Goal: Information Seeking & Learning: Learn about a topic

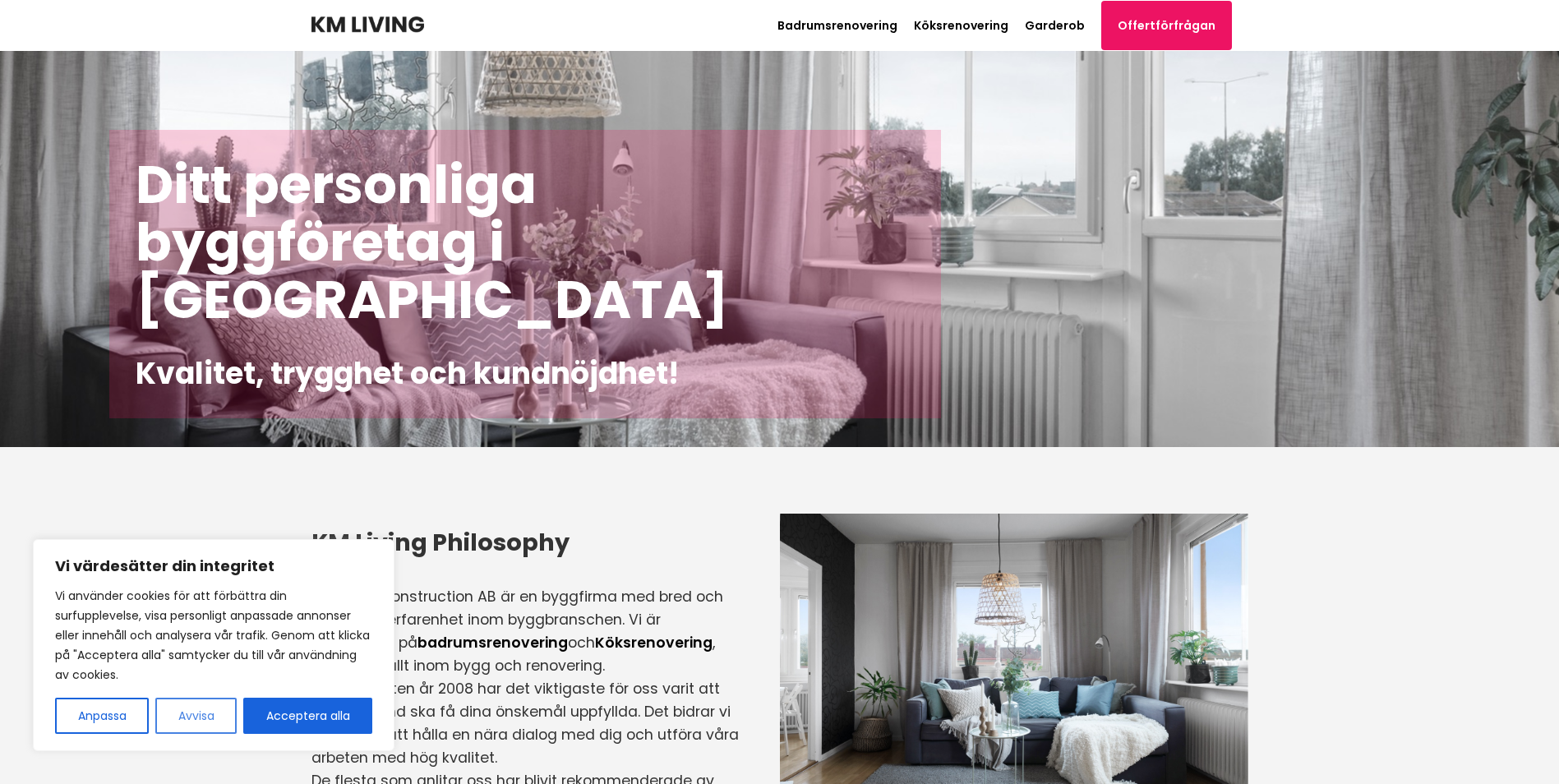
click at [183, 713] on button "Avvisa" at bounding box center [196, 715] width 81 height 36
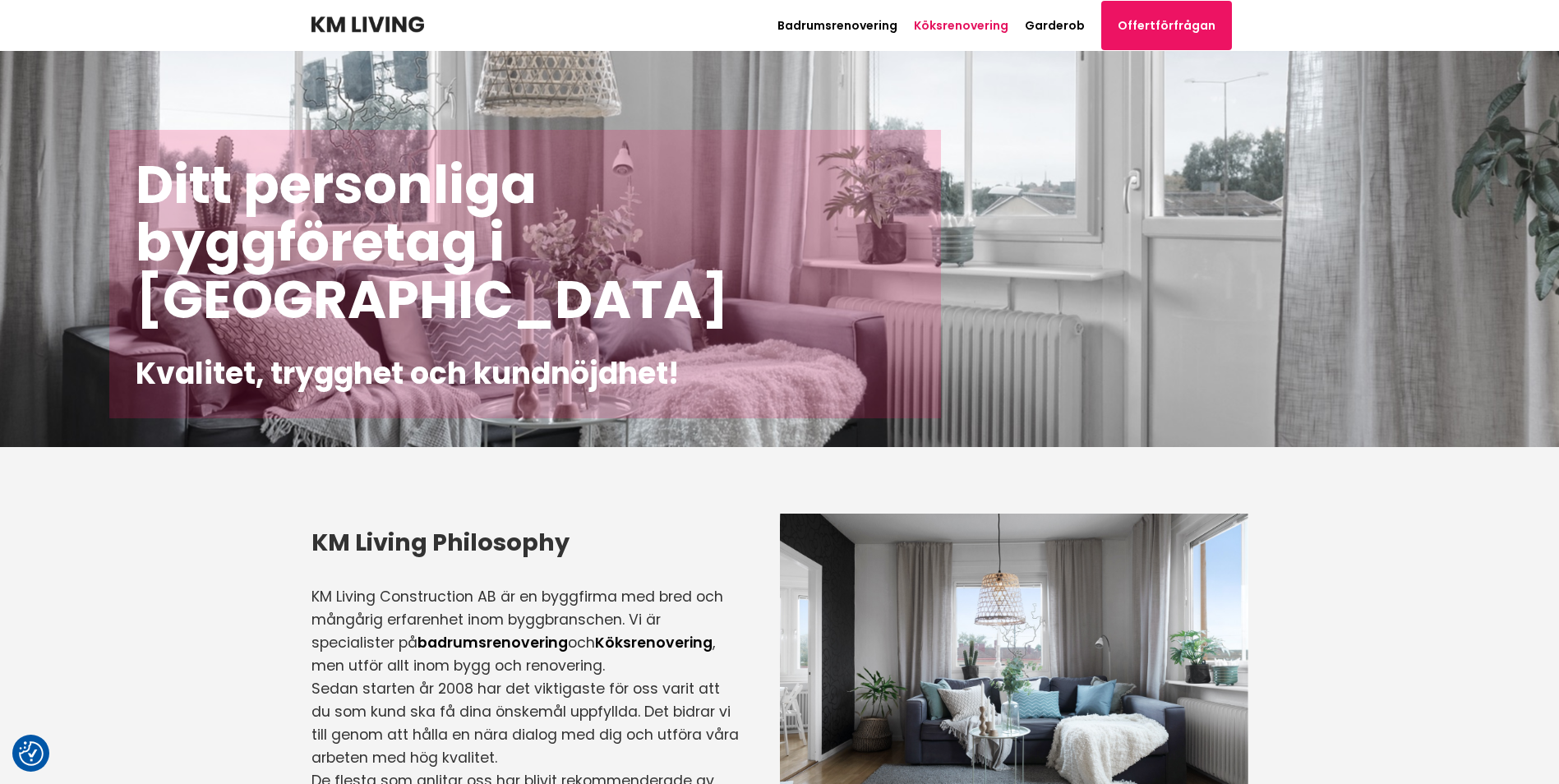
click at [988, 24] on link "Köksrenovering" at bounding box center [960, 26] width 94 height 17
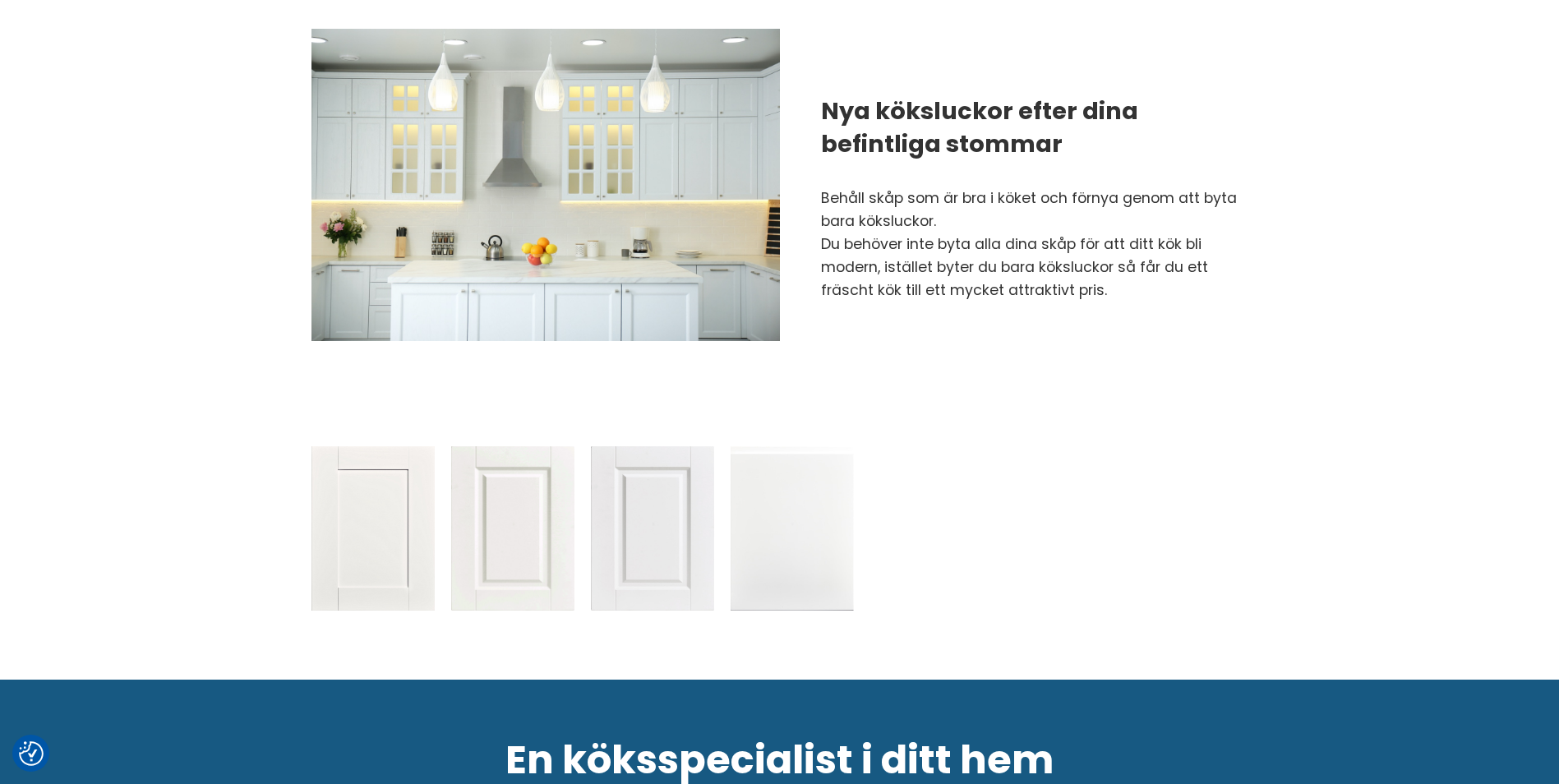
scroll to position [1561, 0]
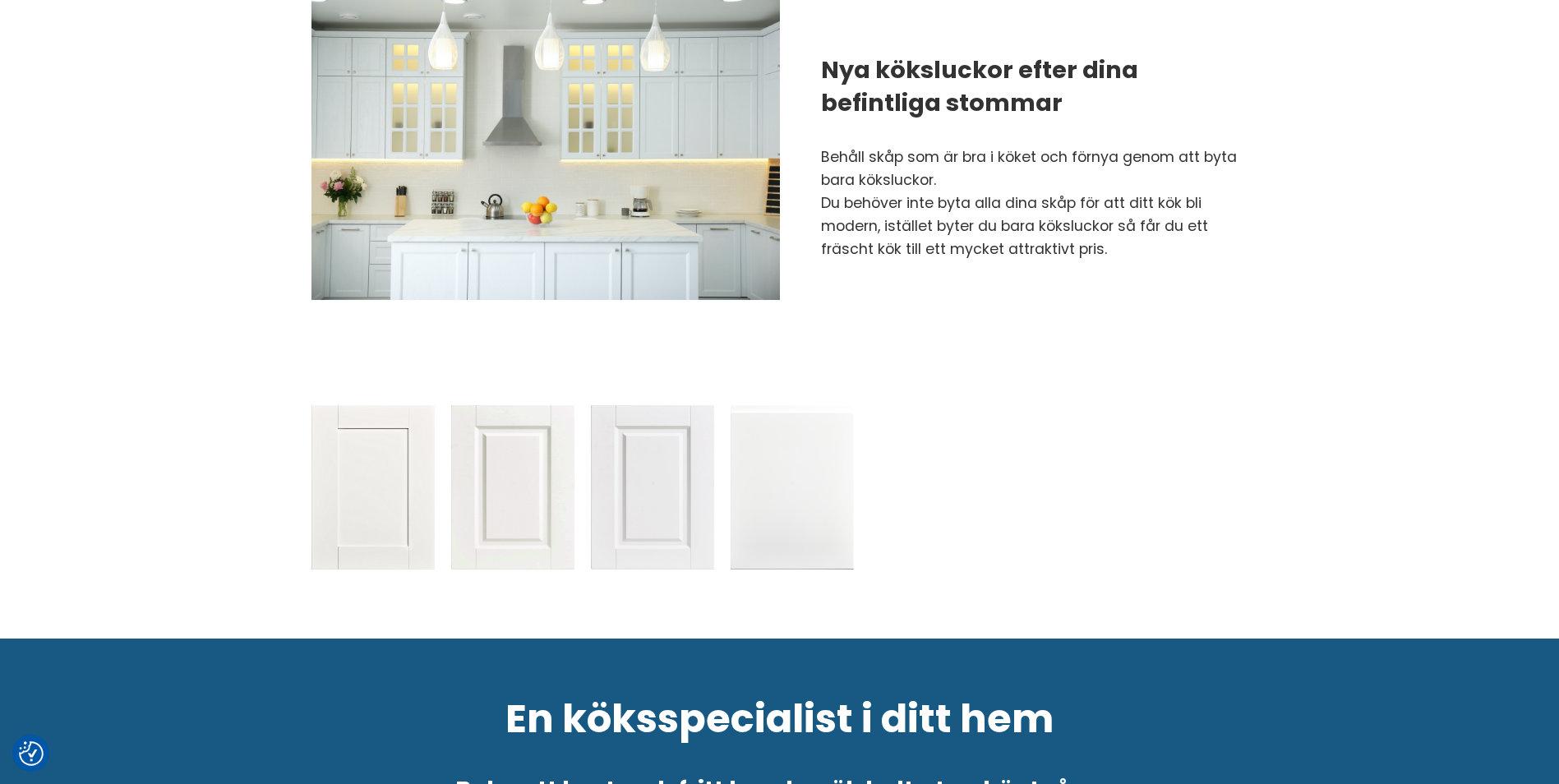
click at [944, 53] on h2 "Nya köksluckor efter dina befintliga stommar" at bounding box center [1034, 86] width 427 height 65
click at [949, 63] on h2 "Nya köksluckor efter dina befintliga stommar" at bounding box center [1034, 86] width 427 height 65
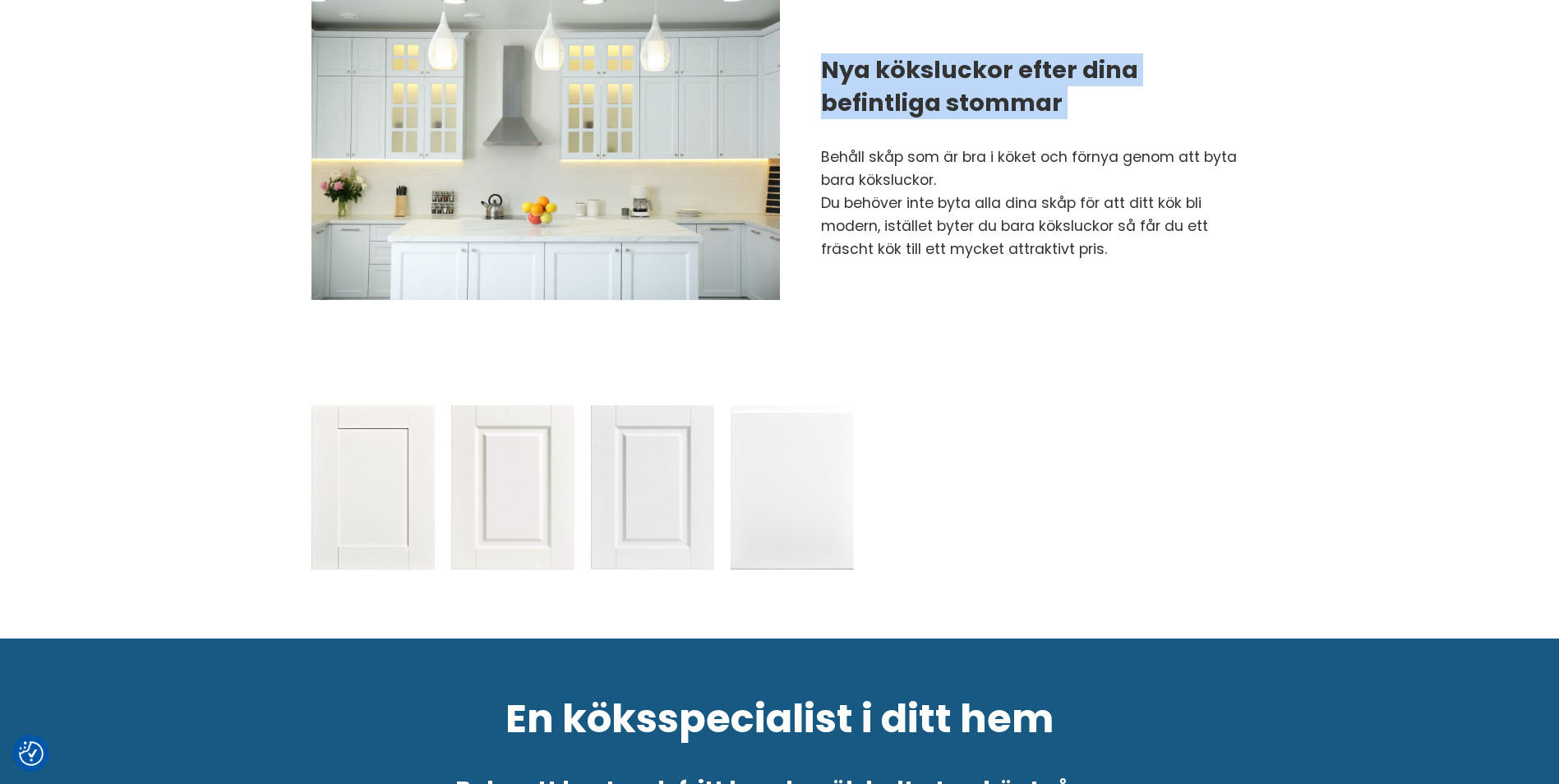
click at [949, 63] on h2 "Nya köksluckor efter dina befintliga stommar" at bounding box center [1034, 86] width 427 height 65
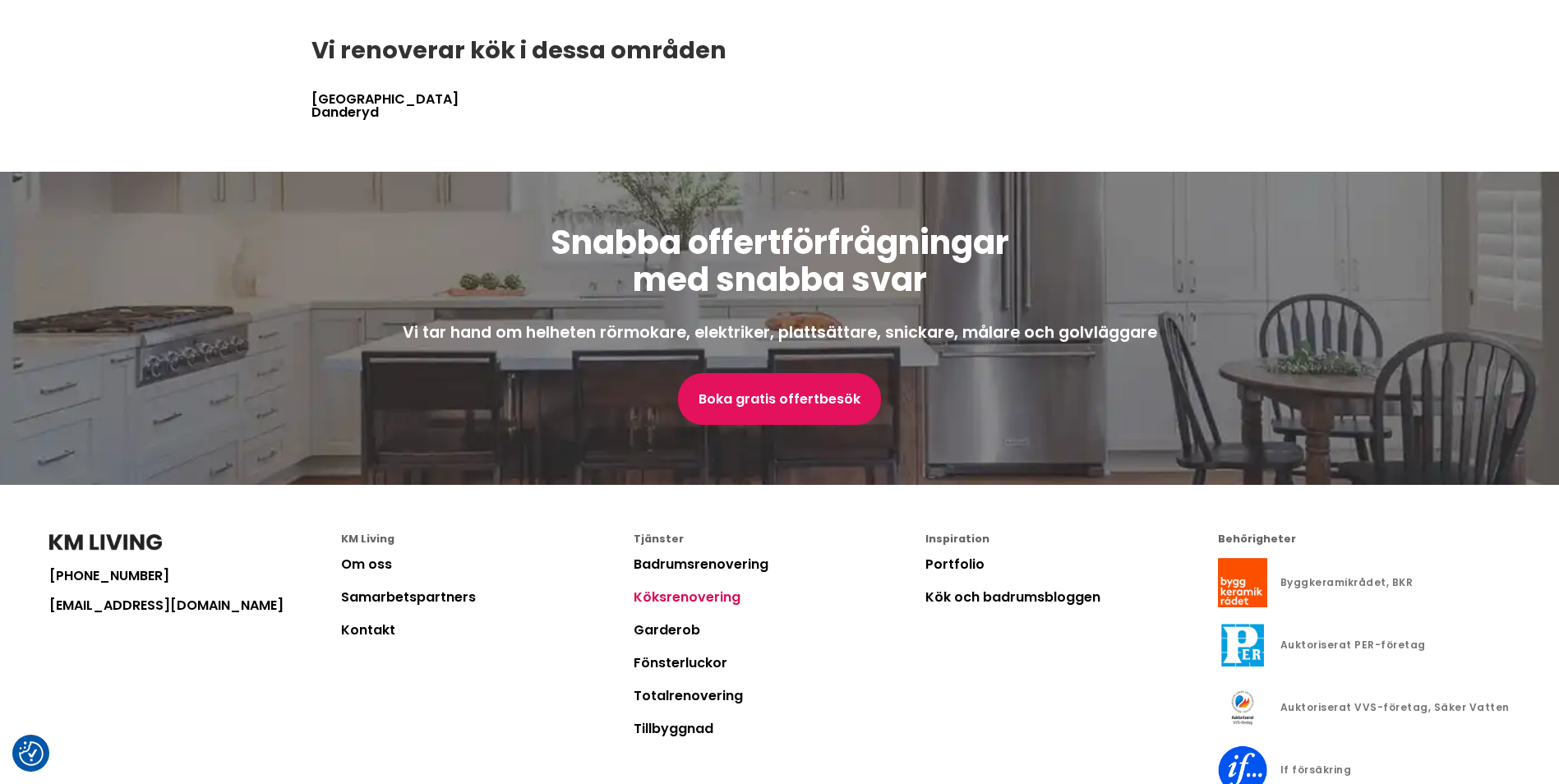
scroll to position [3533, 0]
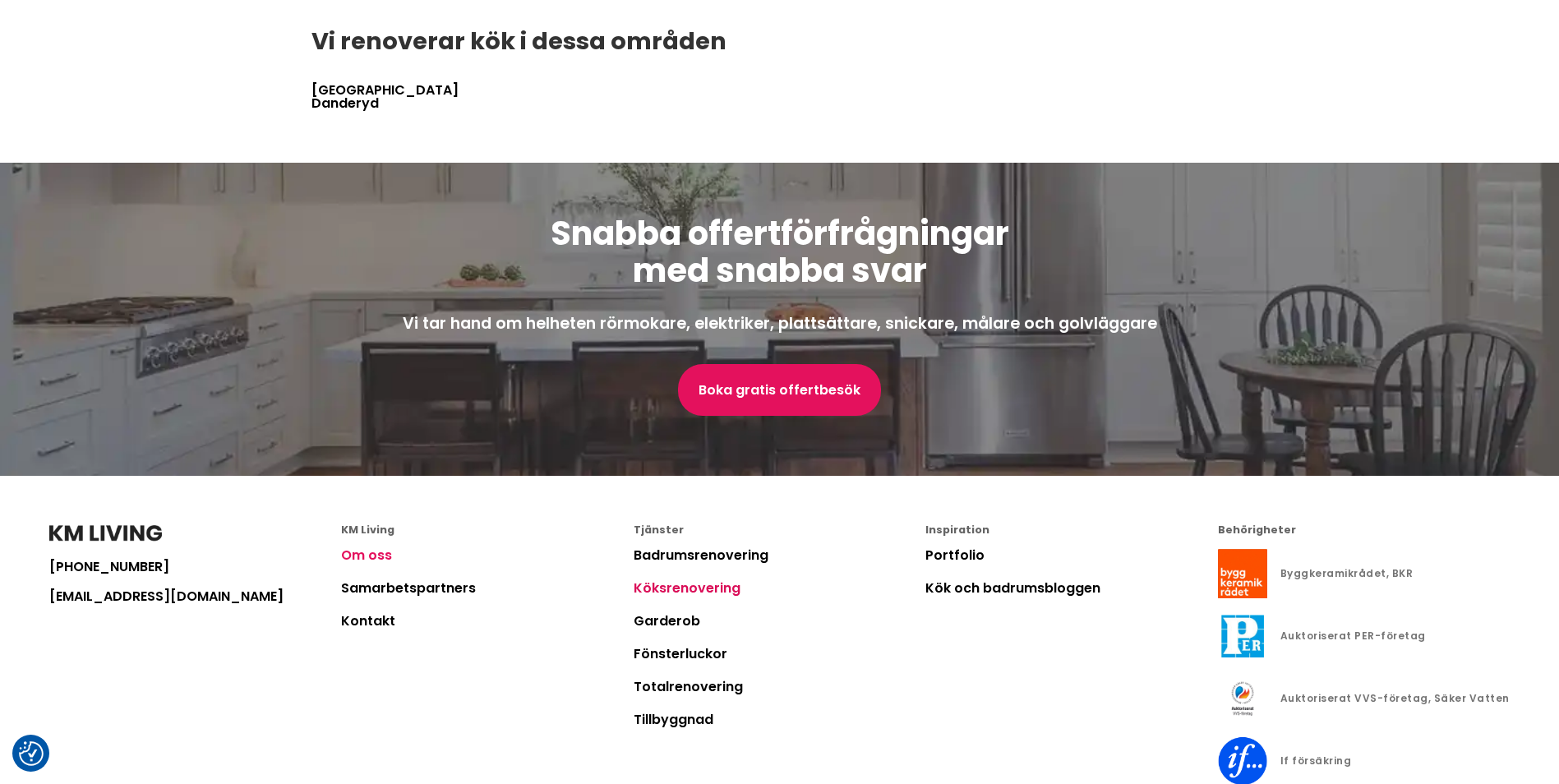
click at [356, 545] on link "Om oss" at bounding box center [366, 554] width 51 height 18
